Goal: Information Seeking & Learning: Find specific page/section

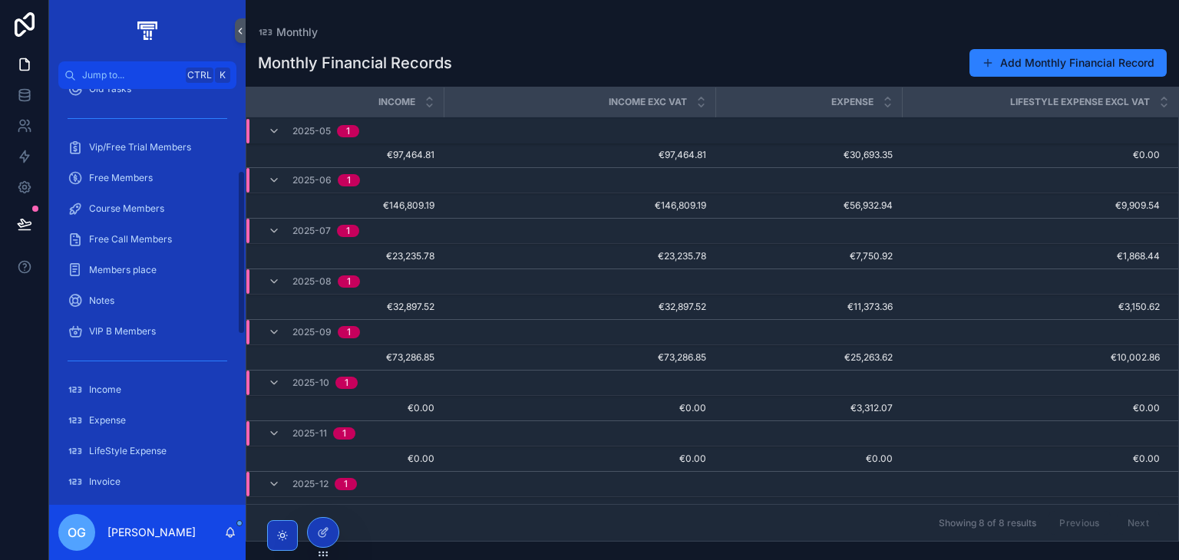
scroll to position [205, 0]
click at [160, 272] on div "Members place" at bounding box center [148, 271] width 160 height 25
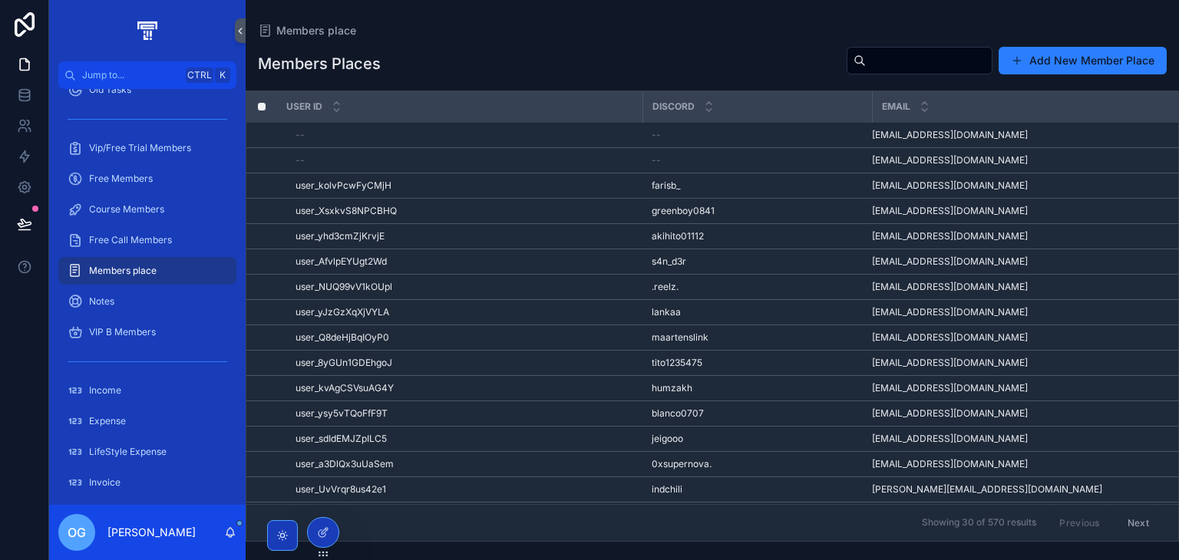
click at [866, 59] on input "scrollable content" at bounding box center [929, 60] width 126 height 21
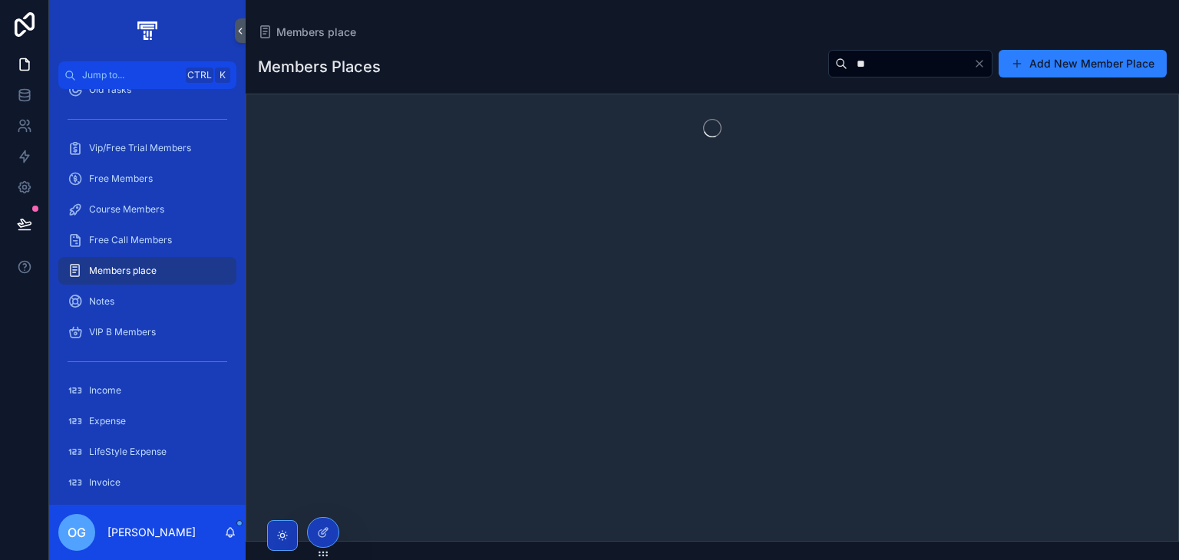
type input "*"
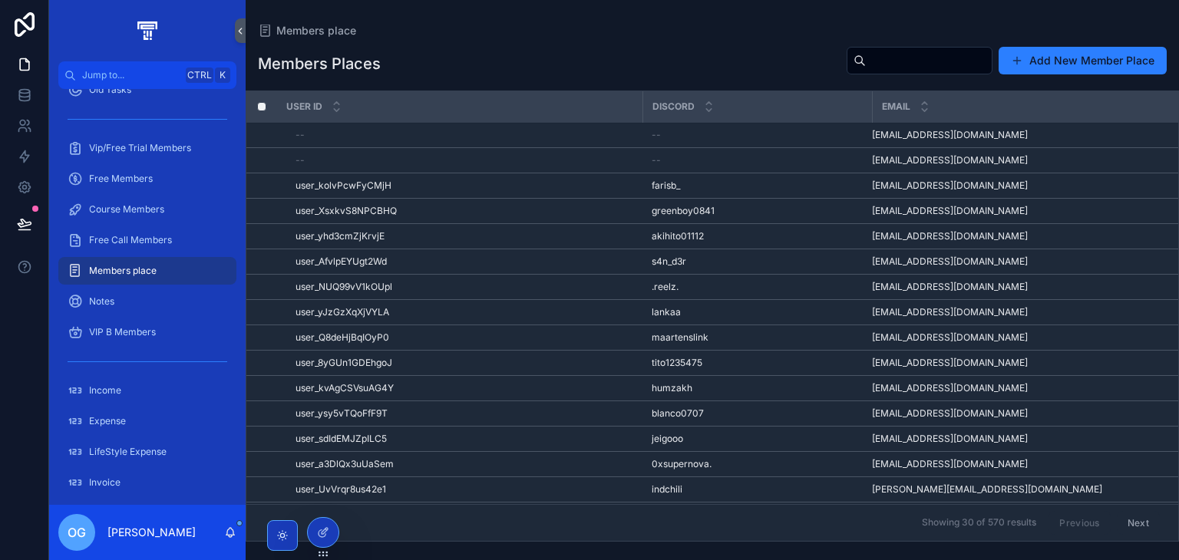
click at [682, 283] on div ".reelz. .reelz." at bounding box center [757, 287] width 211 height 12
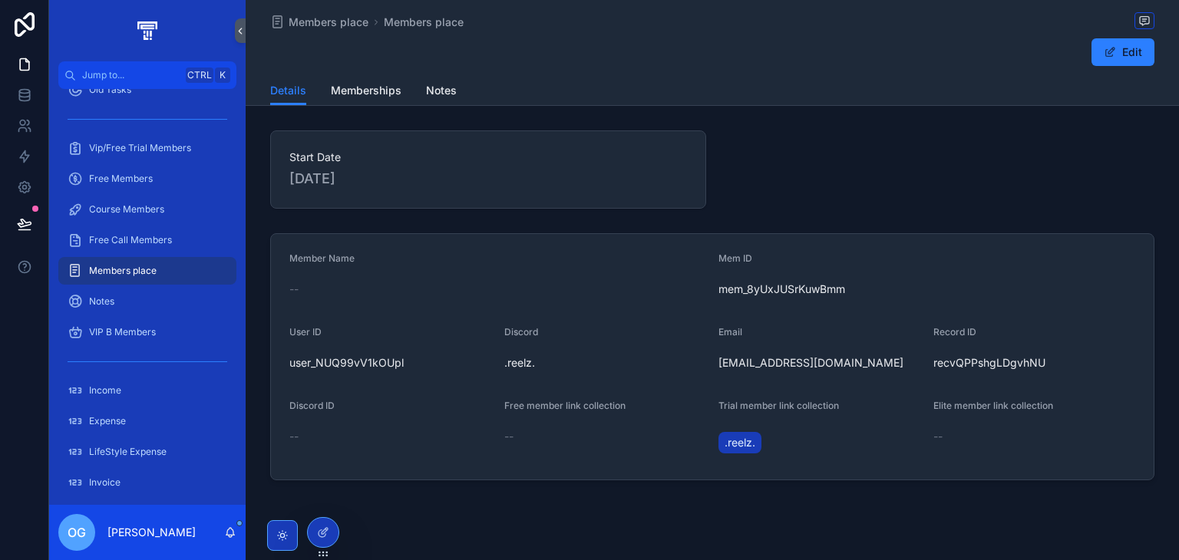
click at [372, 90] on span "Memberships" at bounding box center [366, 90] width 71 height 15
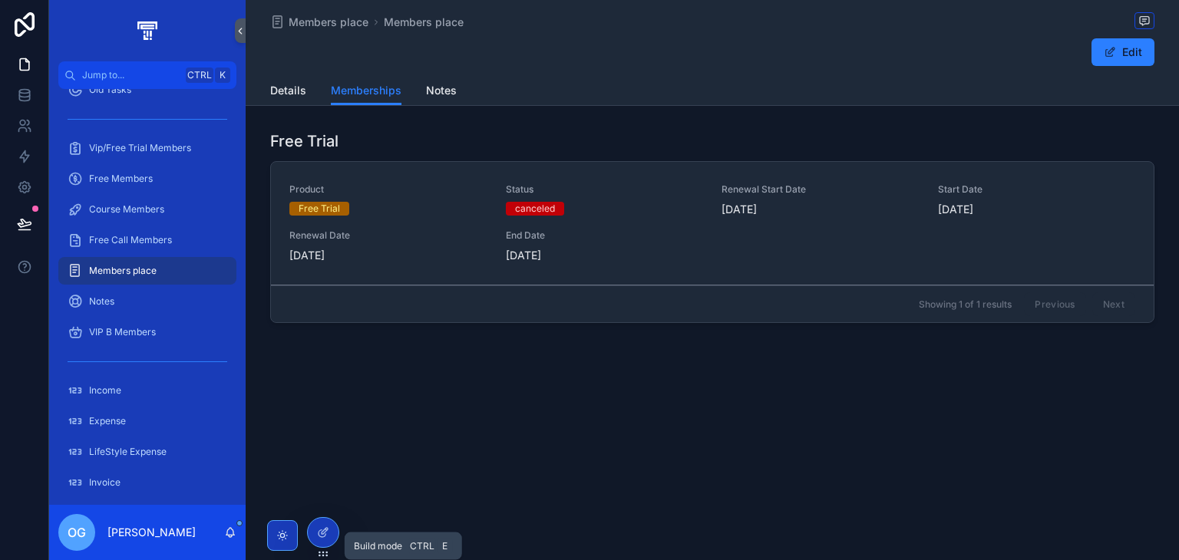
click at [320, 520] on div at bounding box center [323, 532] width 31 height 29
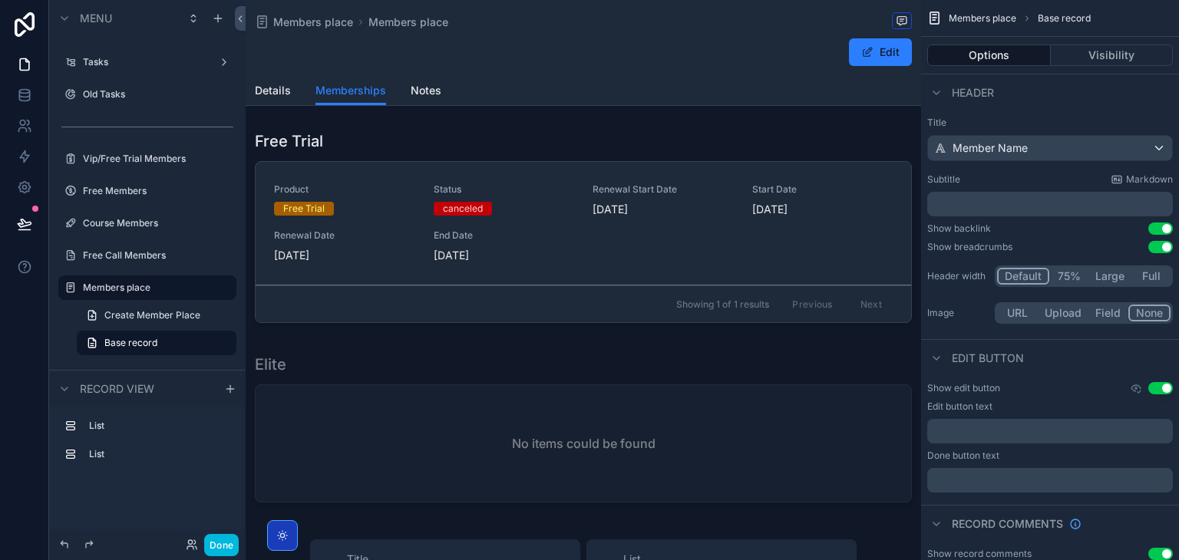
click at [456, 151] on div "scrollable content" at bounding box center [583, 229] width 675 height 211
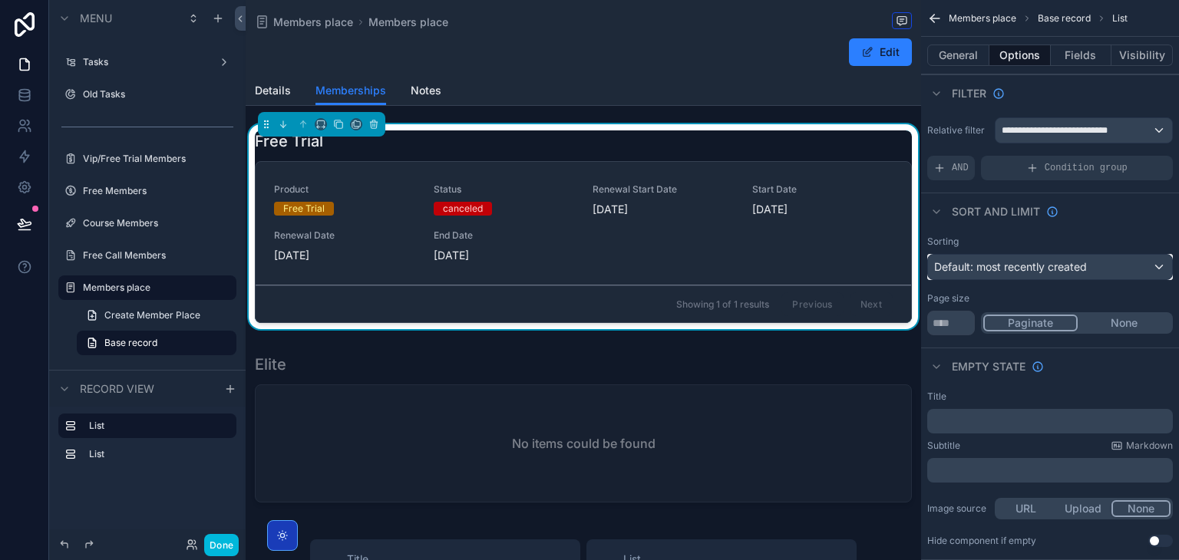
click at [1057, 265] on span "Default: most recently created" at bounding box center [1010, 266] width 153 height 13
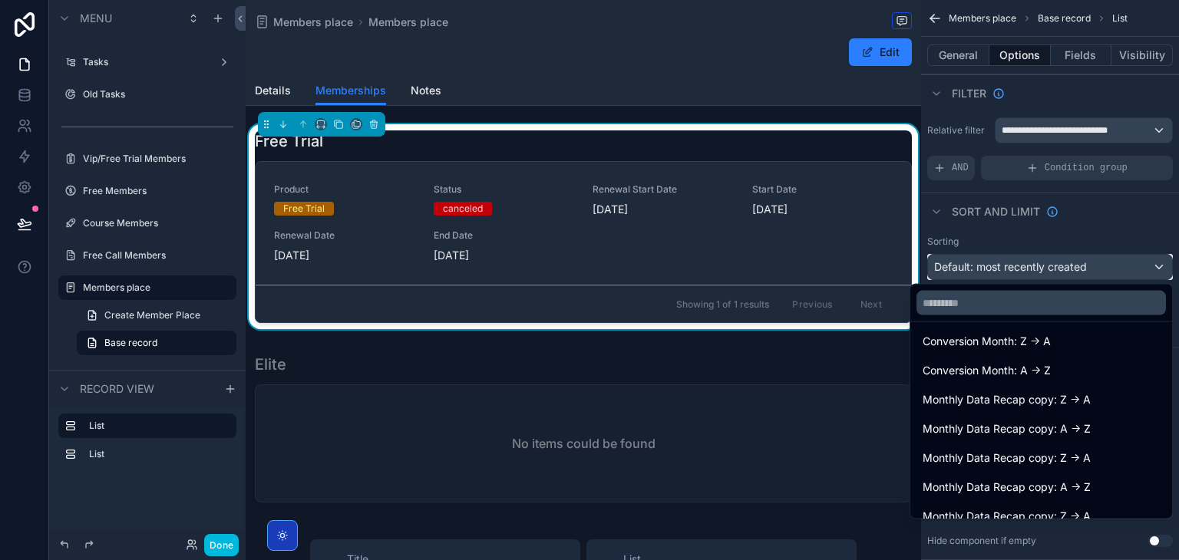
scroll to position [1713, 0]
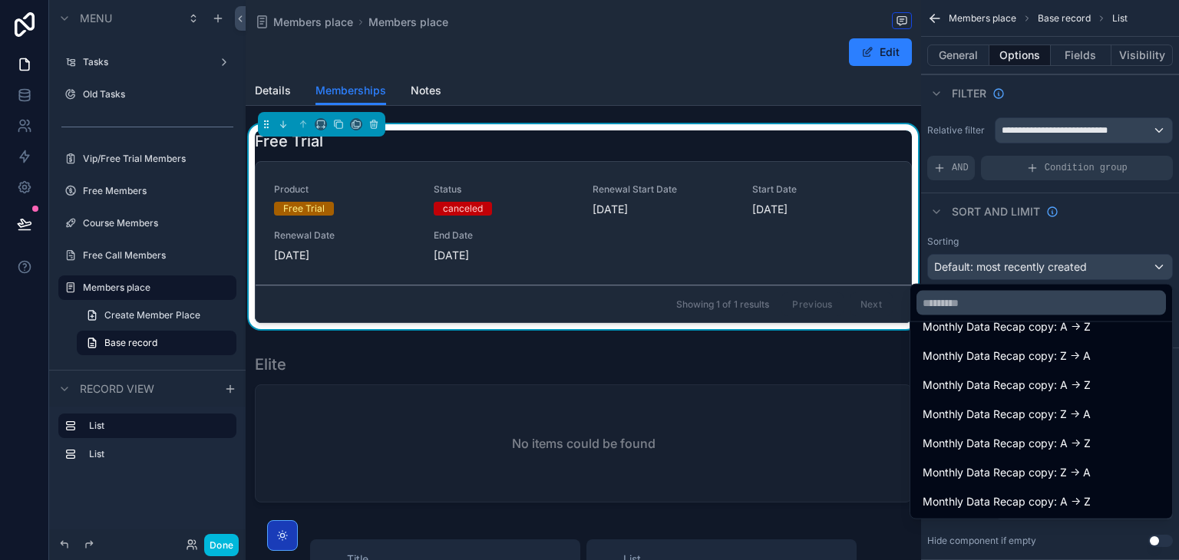
click at [1058, 451] on span "Monthly Data Recap copy: A -> Z" at bounding box center [1007, 443] width 168 height 18
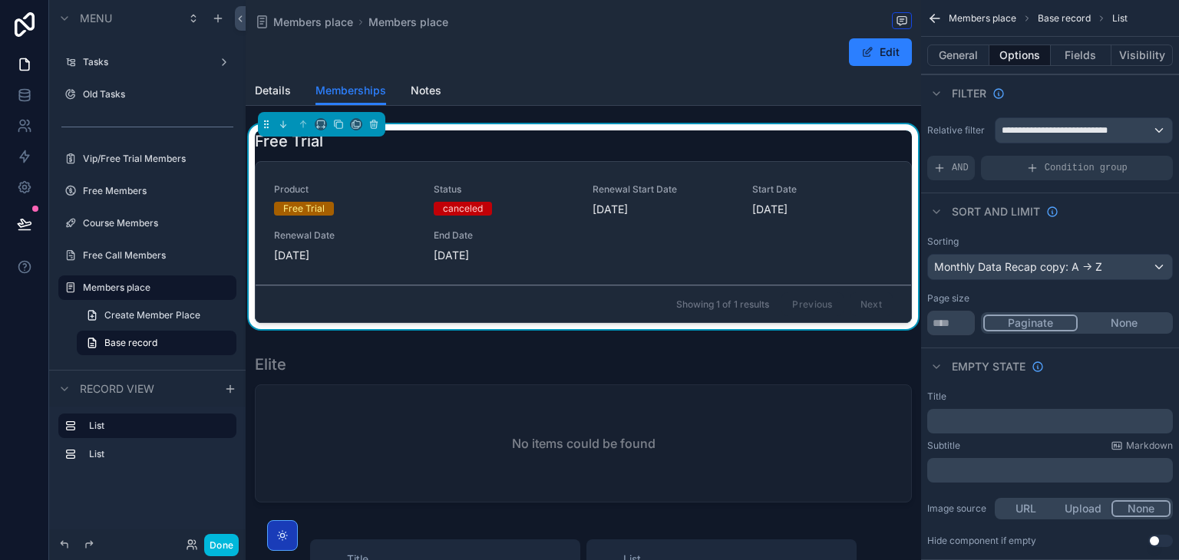
click at [1070, 282] on div "Sorting Monthly Data Recap copy: A -> Z Page size ** Paginate None" at bounding box center [1050, 286] width 258 height 112
click at [1073, 277] on div "Monthly Data Recap copy: A -> Z" at bounding box center [1050, 267] width 244 height 25
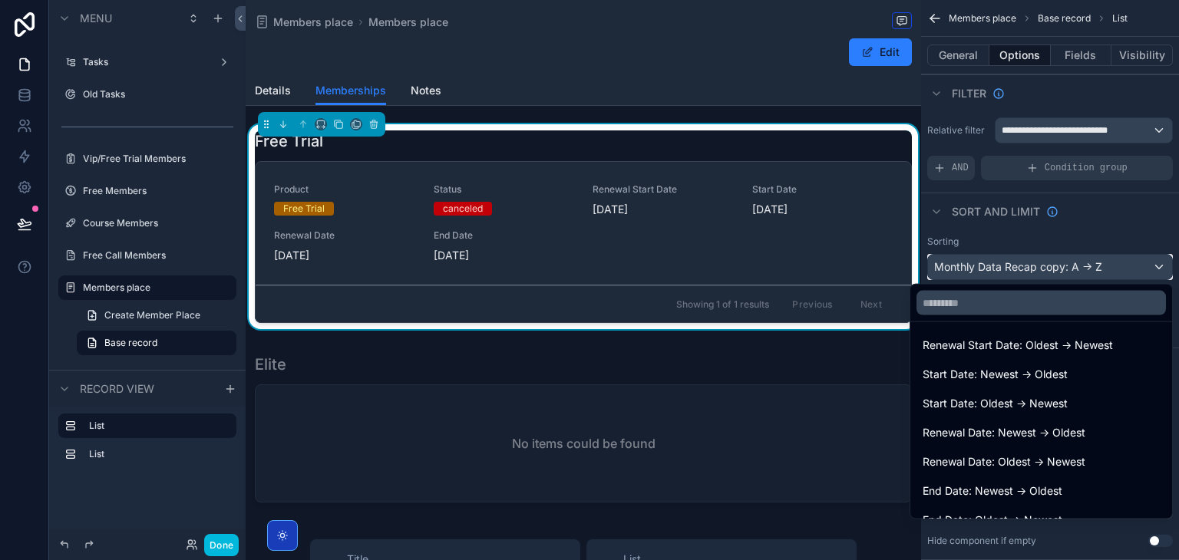
scroll to position [296, 0]
click at [1048, 372] on span "Start Date: Newest -> Oldest" at bounding box center [995, 373] width 145 height 18
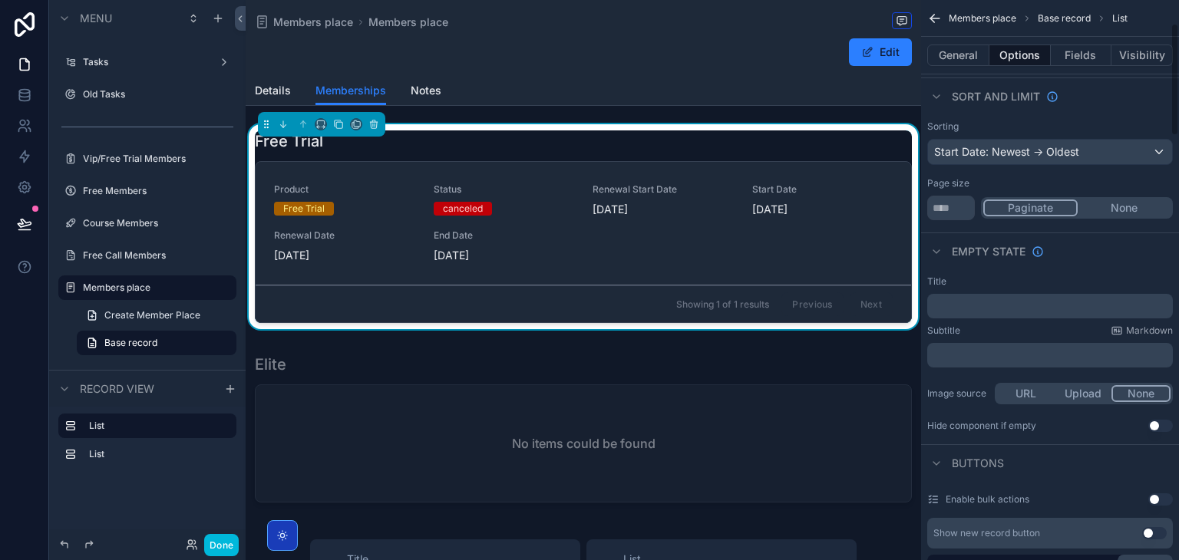
scroll to position [123, 0]
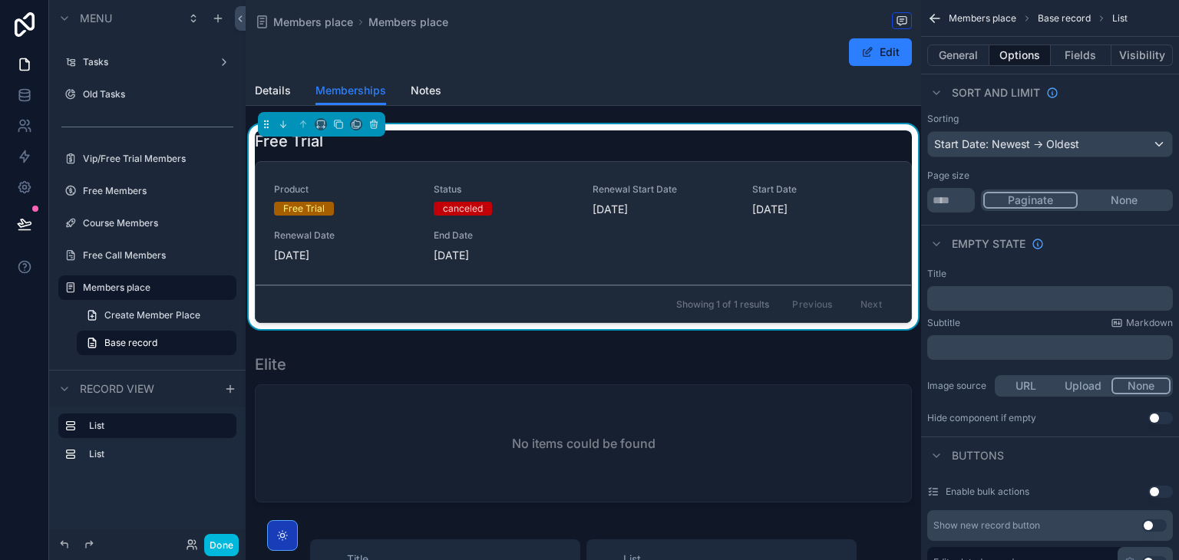
click at [426, 84] on span "Notes" at bounding box center [426, 90] width 31 height 15
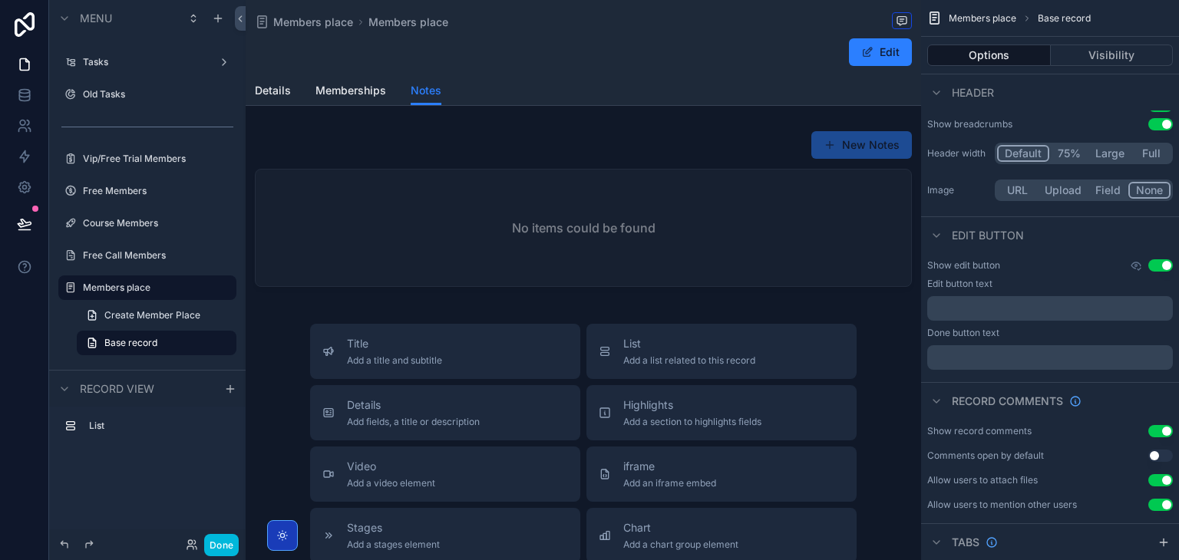
click at [540, 220] on div "scrollable content" at bounding box center [583, 211] width 675 height 175
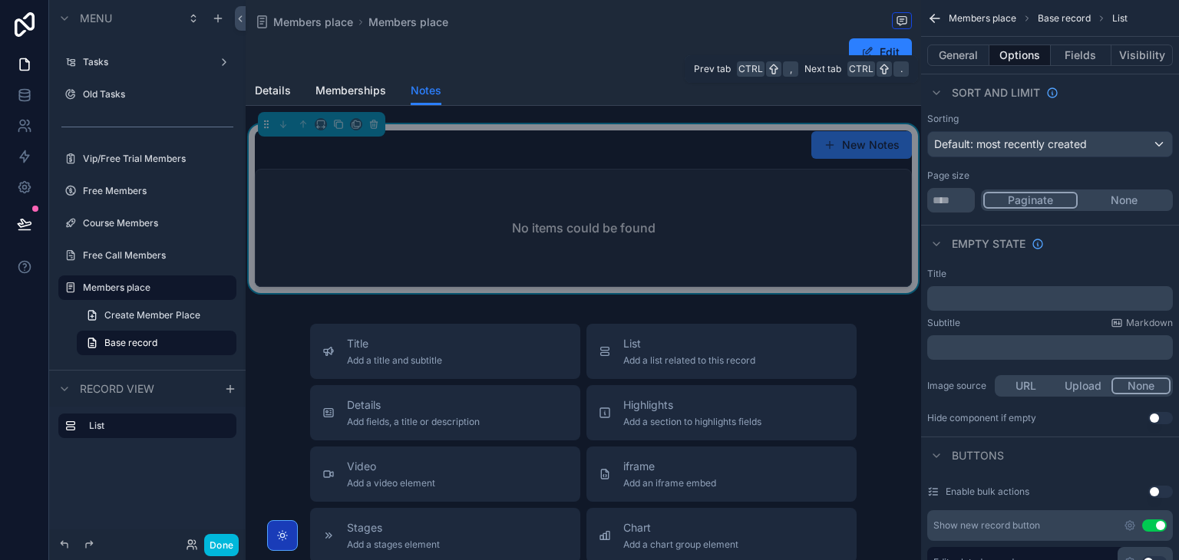
click at [936, 50] on button "General" at bounding box center [958, 55] width 62 height 21
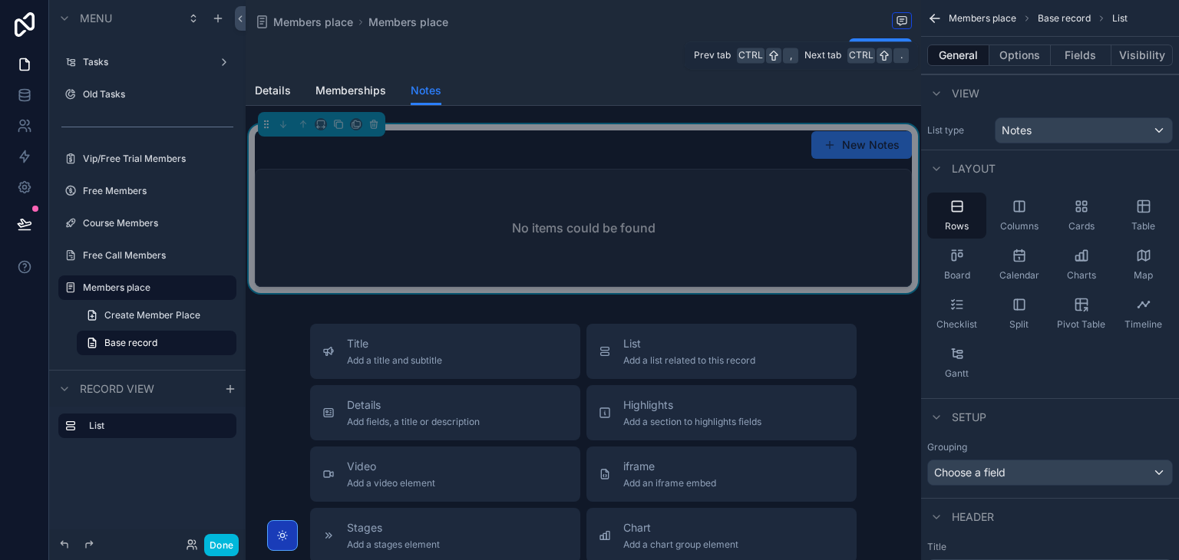
click at [1015, 64] on button "Options" at bounding box center [1019, 55] width 61 height 21
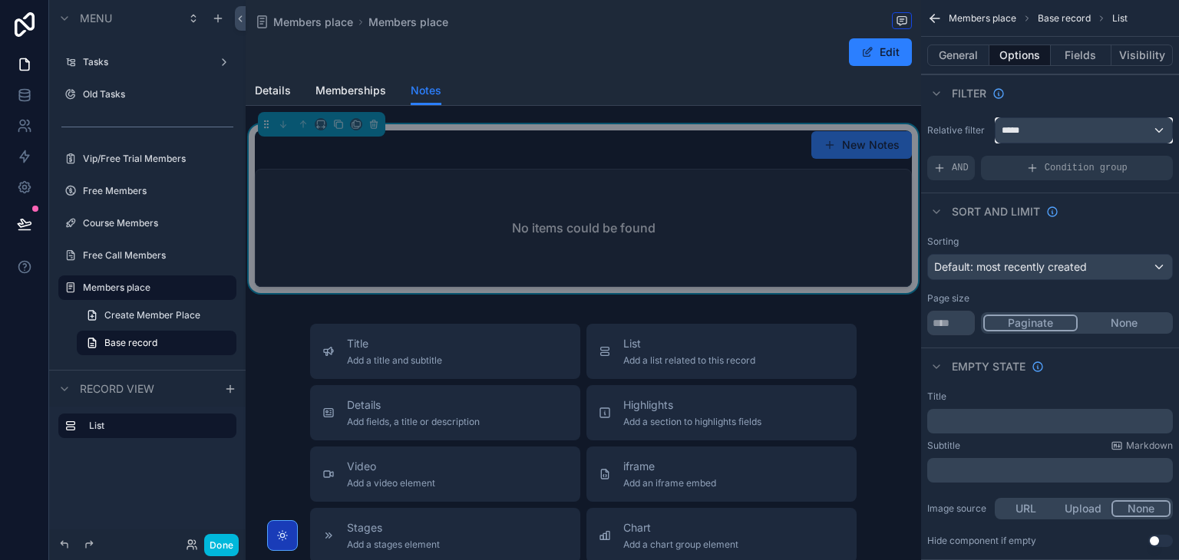
click at [1019, 133] on span "*****" at bounding box center [1014, 130] width 25 height 12
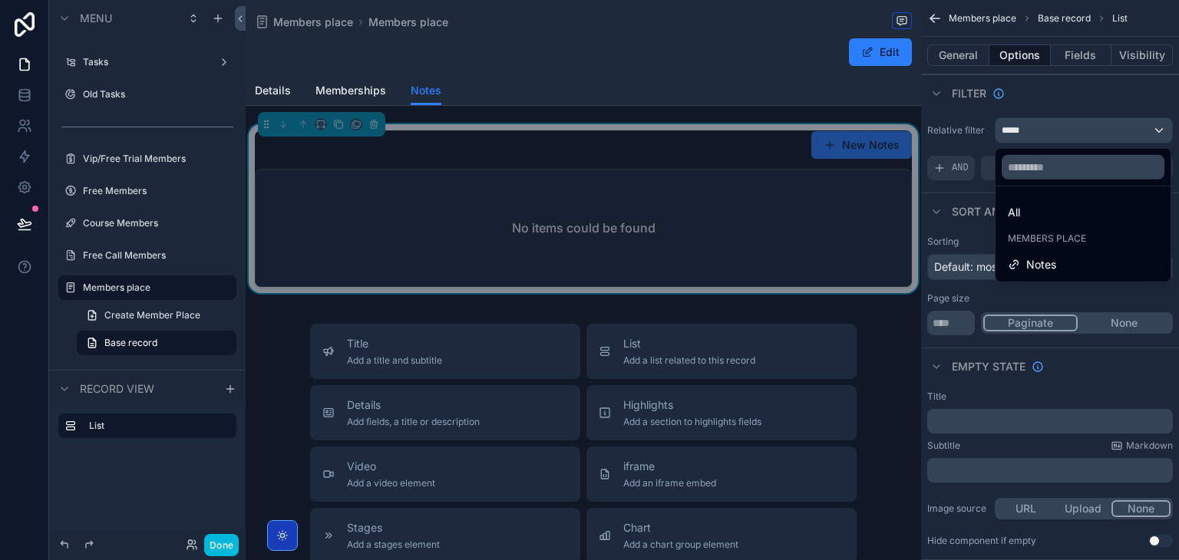
click at [1019, 133] on div "scrollable content" at bounding box center [589, 280] width 1179 height 560
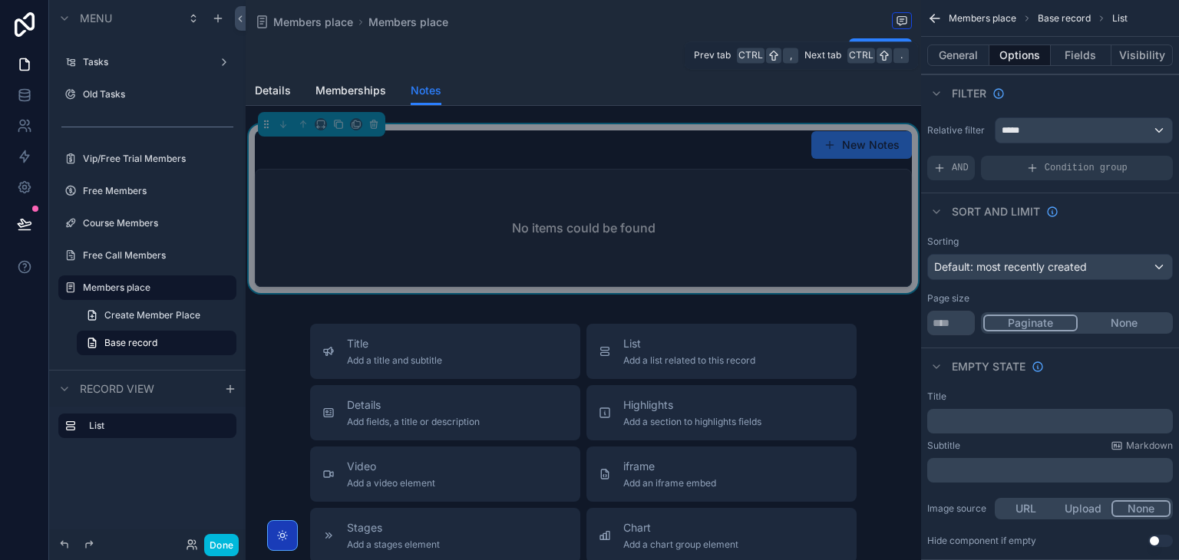
click at [1071, 53] on button "Fields" at bounding box center [1081, 55] width 61 height 21
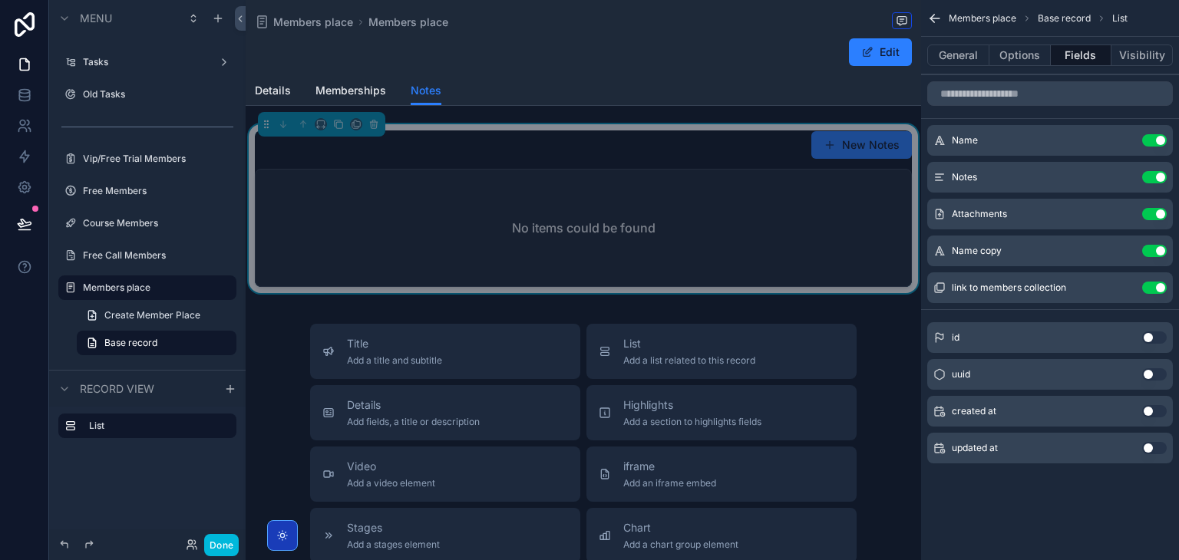
click at [1142, 288] on button "Use setting" at bounding box center [1154, 288] width 25 height 12
